Goal: Task Accomplishment & Management: Use online tool/utility

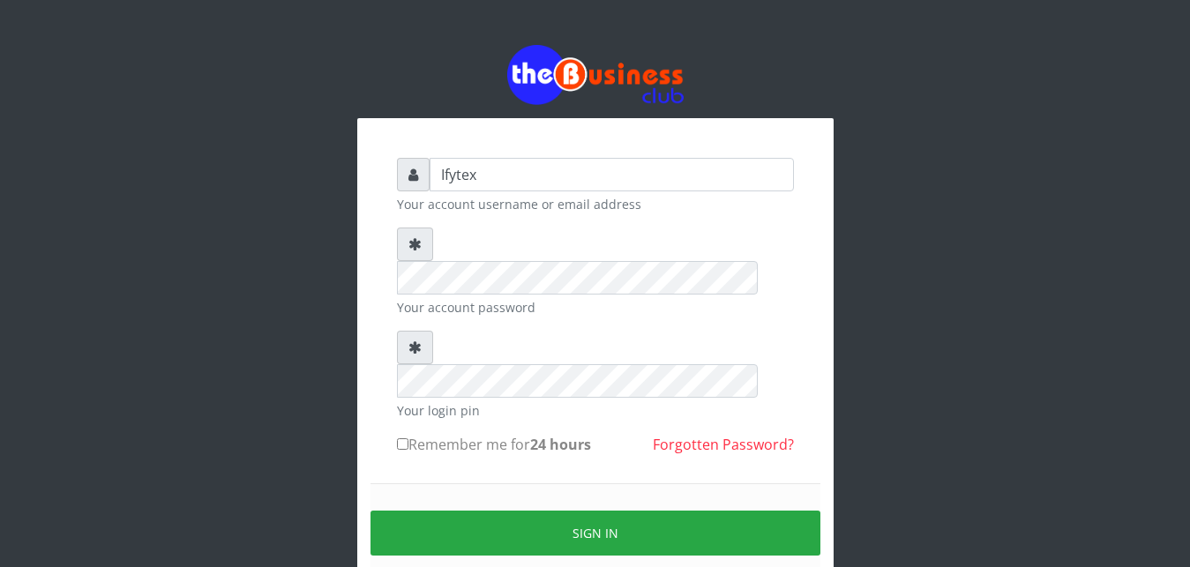
type input "Ifytex"
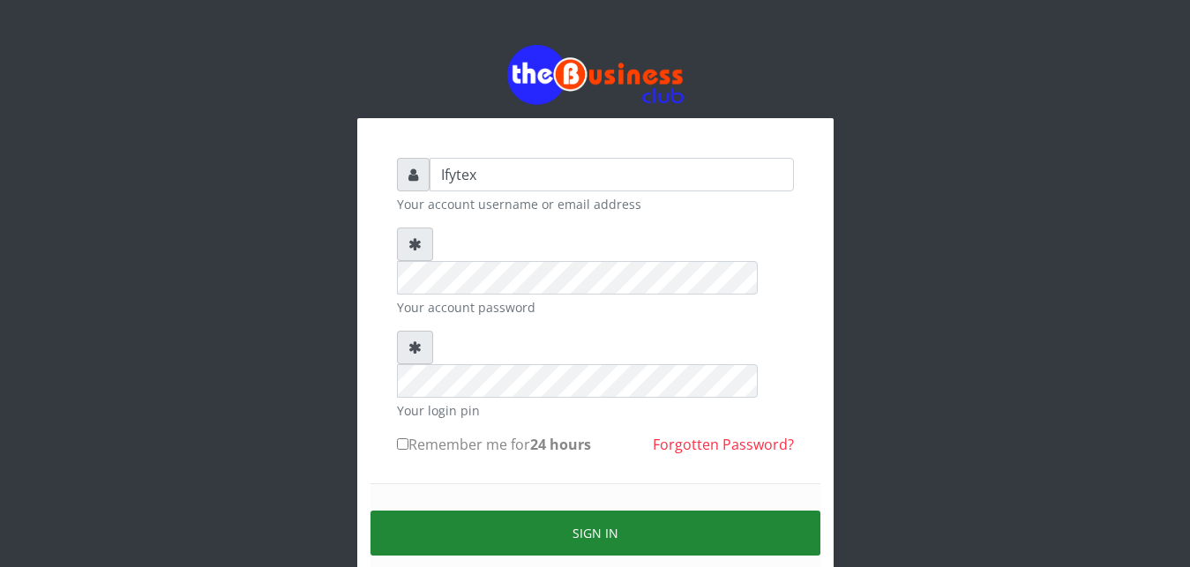
click at [496, 511] on button "Sign in" at bounding box center [595, 533] width 450 height 45
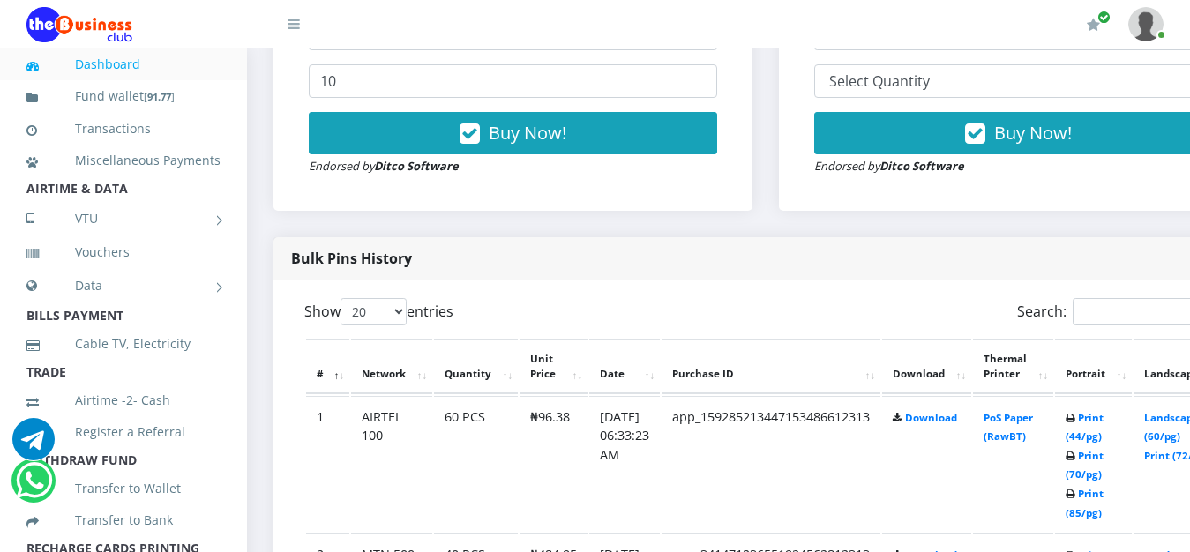
scroll to position [810, 0]
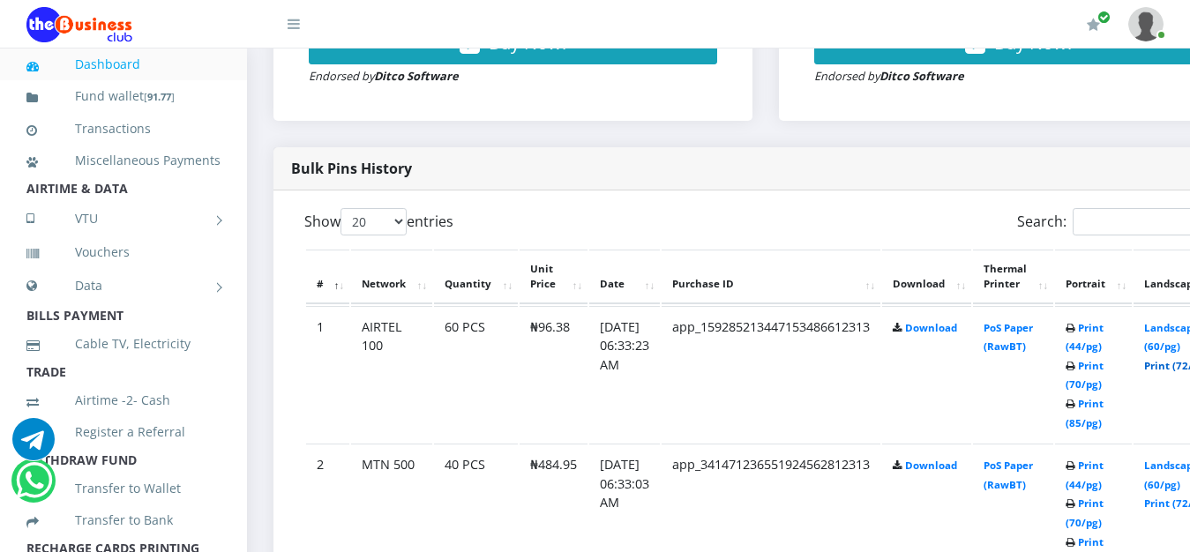
click at [1183, 359] on link "Print (72/pg)" at bounding box center [1176, 365] width 64 height 13
click at [1103, 535] on link "Print (85/pg)" at bounding box center [1084, 551] width 38 height 33
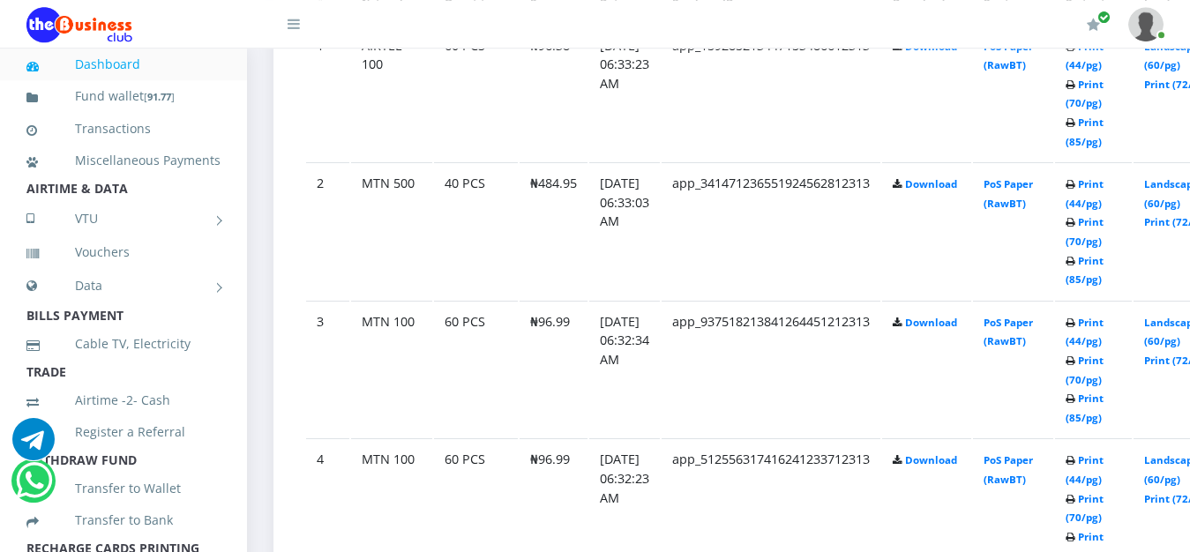
scroll to position [1095, 0]
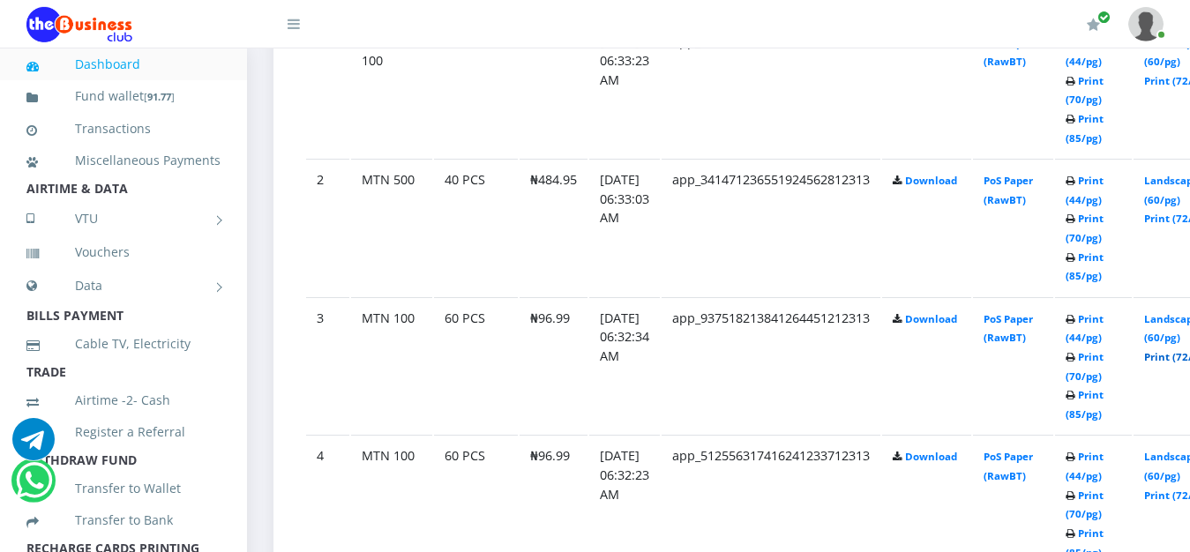
click at [1182, 350] on link "Print (72/pg)" at bounding box center [1176, 356] width 64 height 13
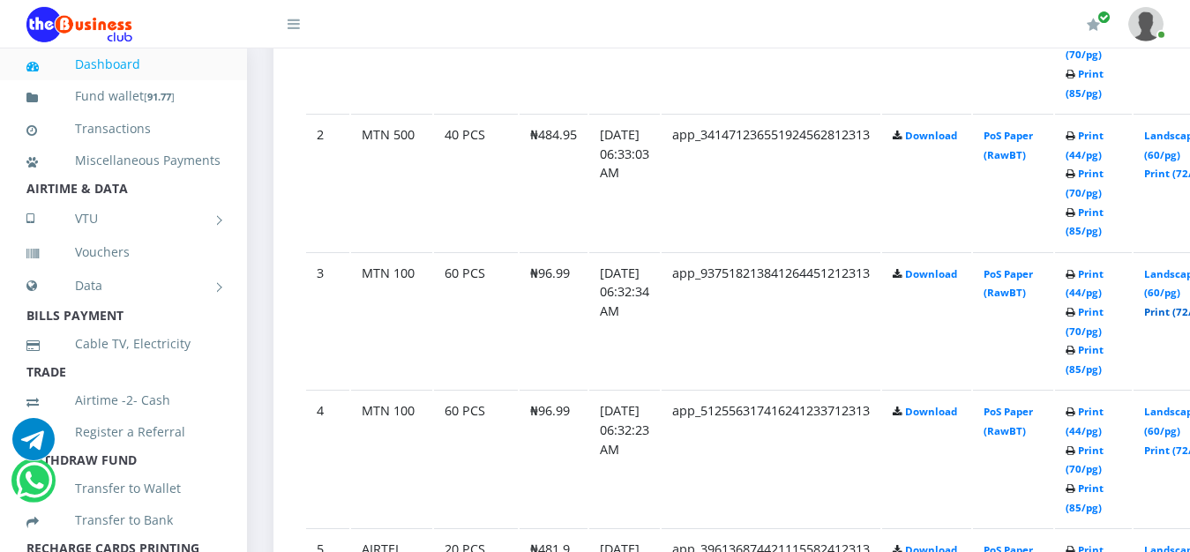
scroll to position [1185, 0]
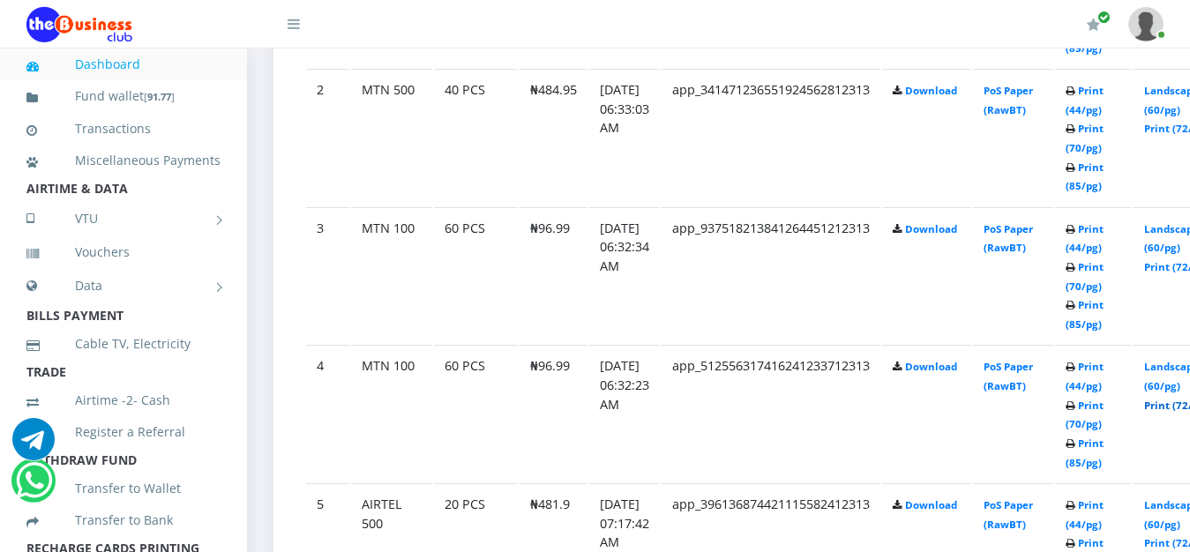
click at [1174, 399] on link "Print (72/pg)" at bounding box center [1176, 405] width 64 height 13
